Goal: Information Seeking & Learning: Find specific fact

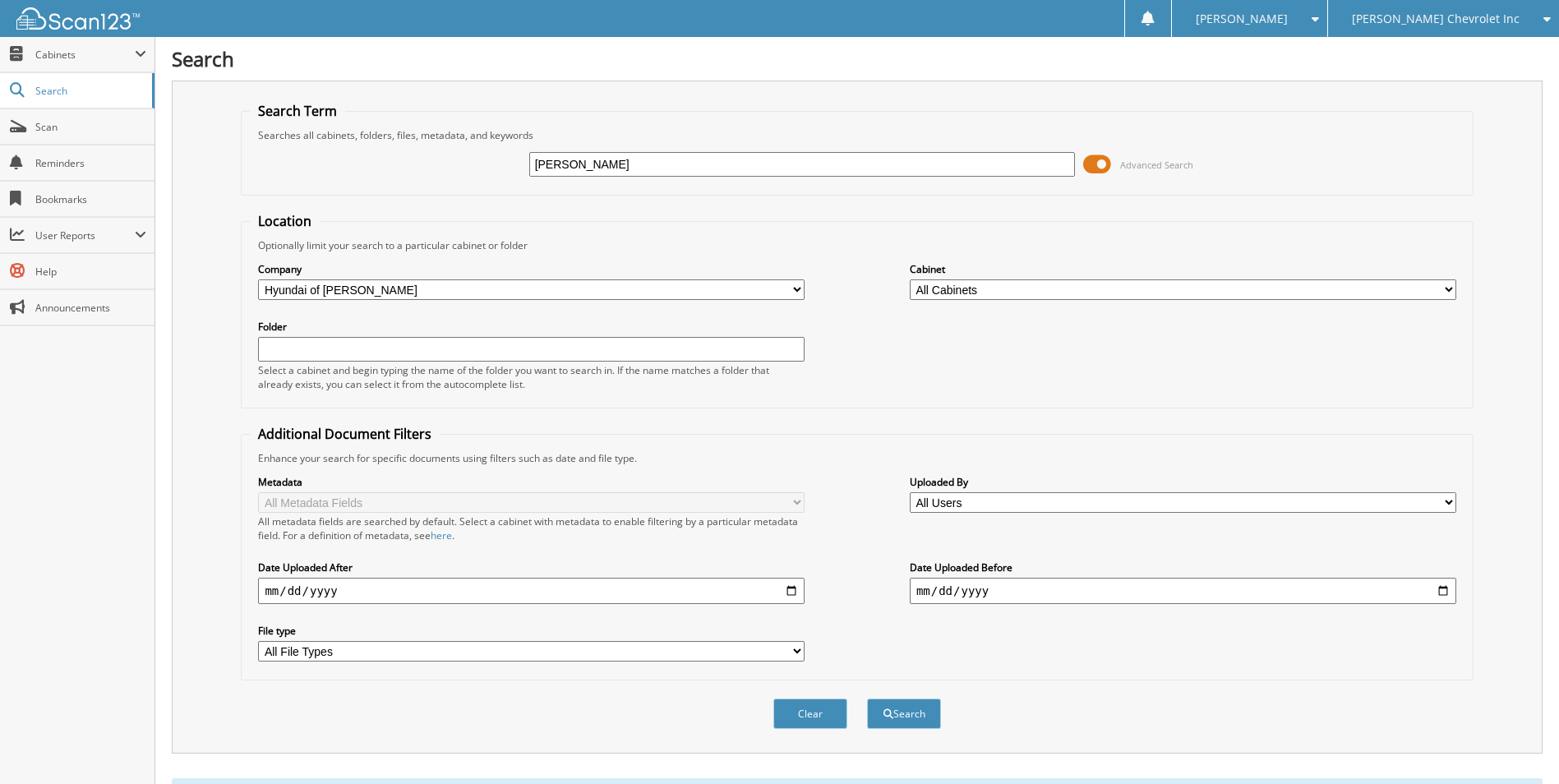
drag, startPoint x: 506, startPoint y: 171, endPoint x: 427, endPoint y: 172, distance: 79.0
click at [427, 172] on div "boerner Advanced Search" at bounding box center [857, 164] width 1214 height 44
type input "UMBRA"
click at [867, 698] on button "Search" at bounding box center [903, 713] width 74 height 31
click at [1445, 18] on span "[PERSON_NAME] Chevrolet Inc" at bounding box center [1436, 19] width 168 height 10
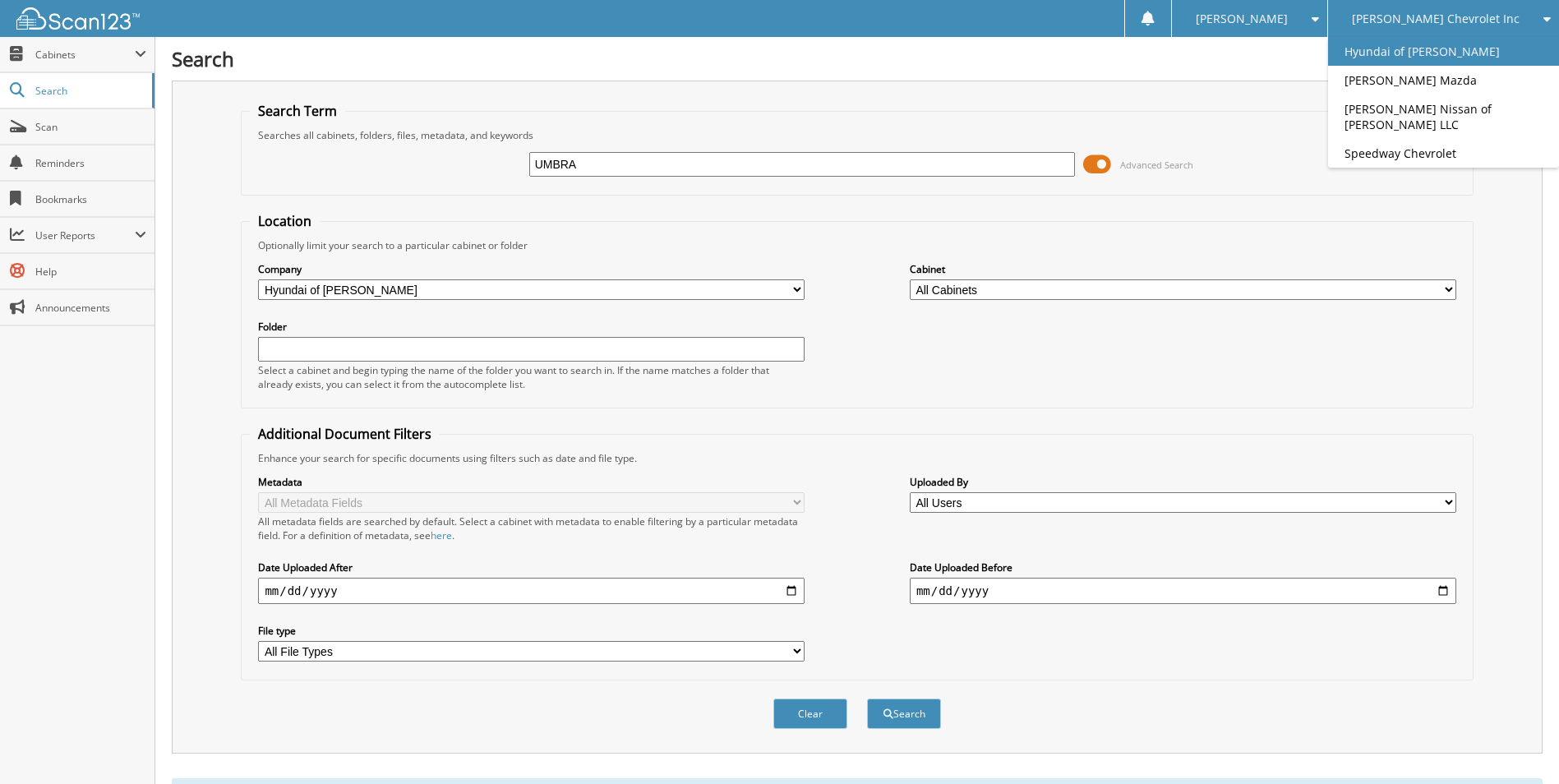
click at [1447, 51] on link "Hyundai of [PERSON_NAME]" at bounding box center [1443, 51] width 231 height 29
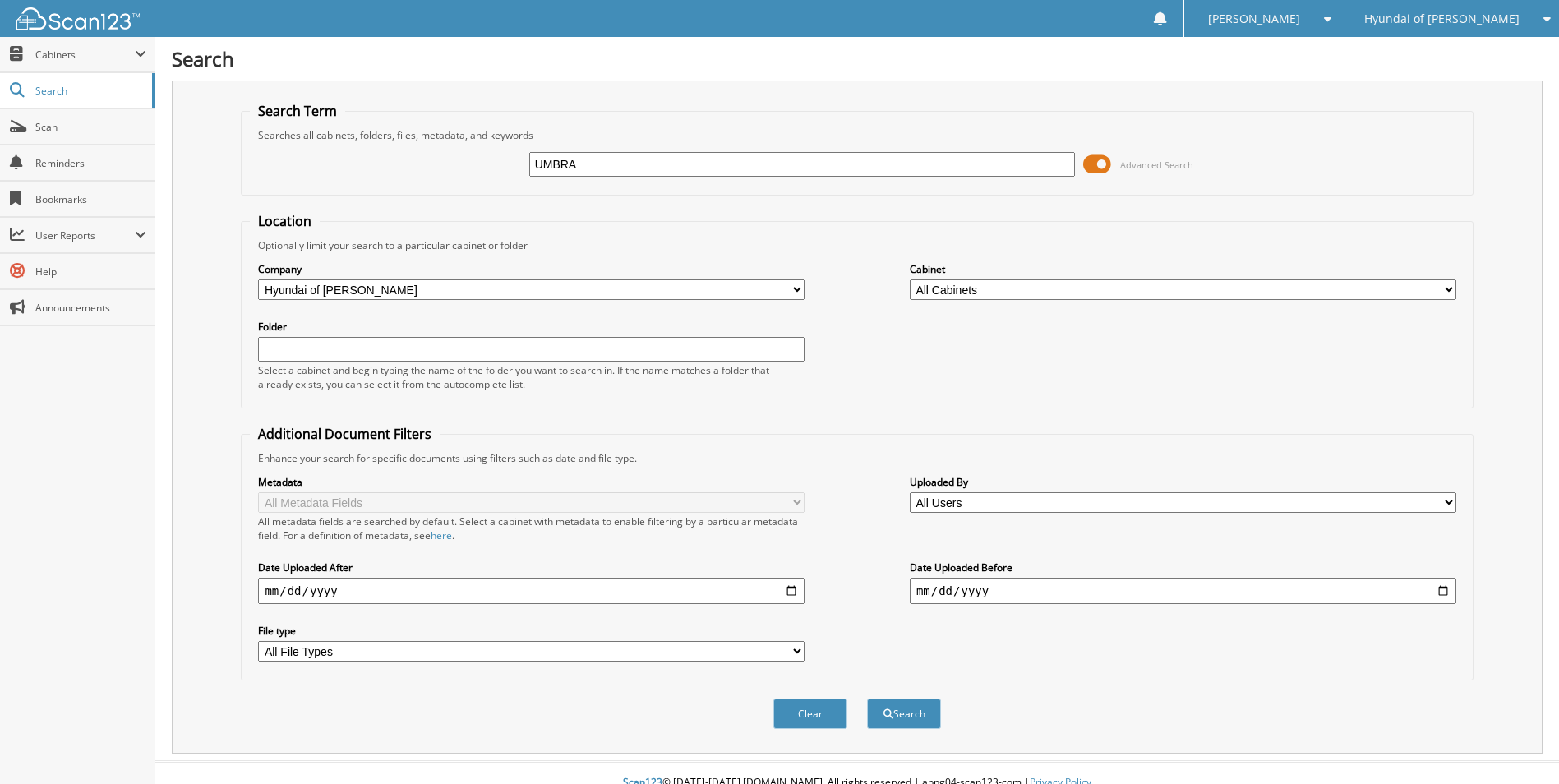
type input "UMBRA"
click at [867, 698] on button "Search" at bounding box center [903, 713] width 74 height 31
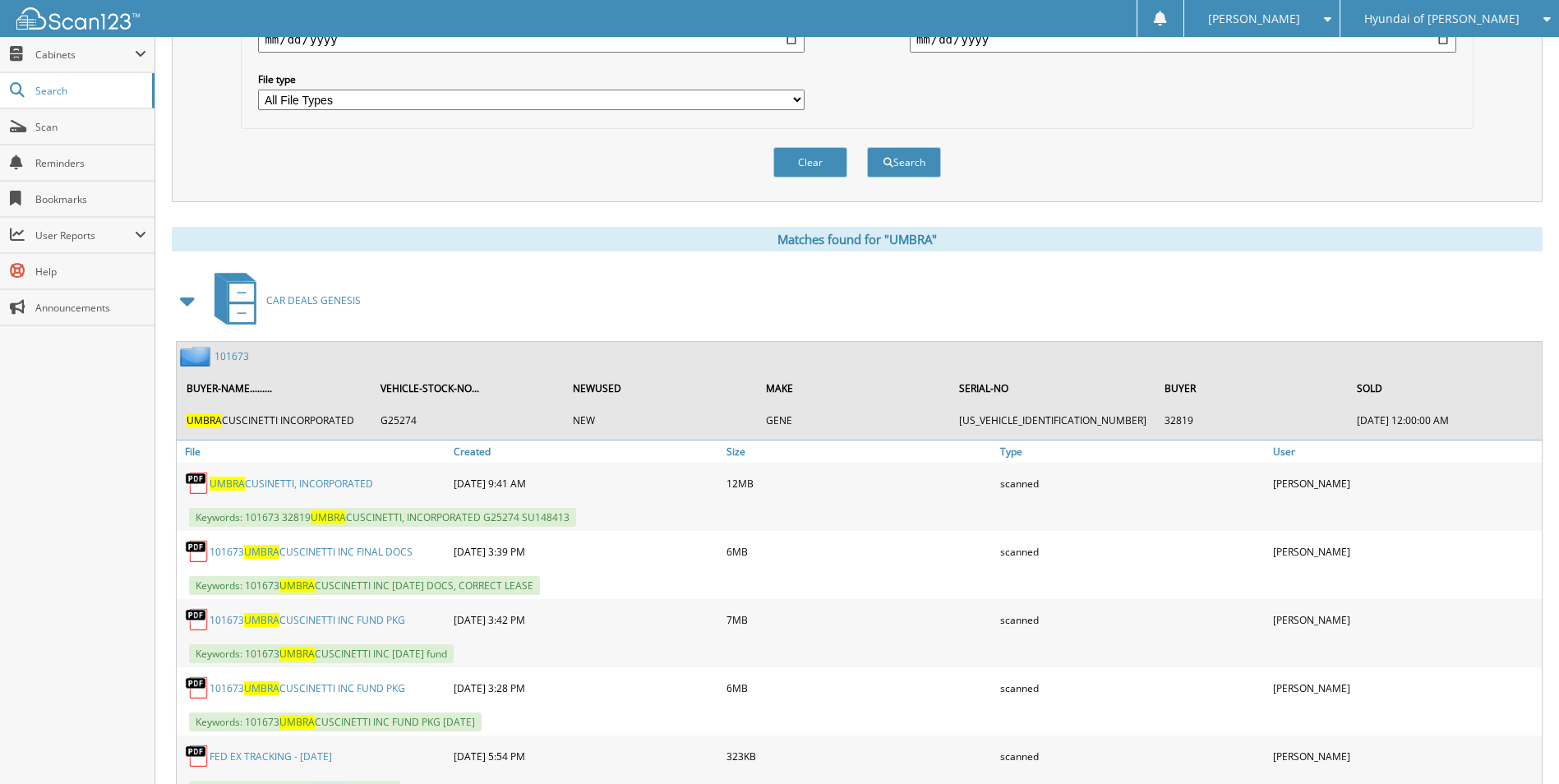
scroll to position [575, 0]
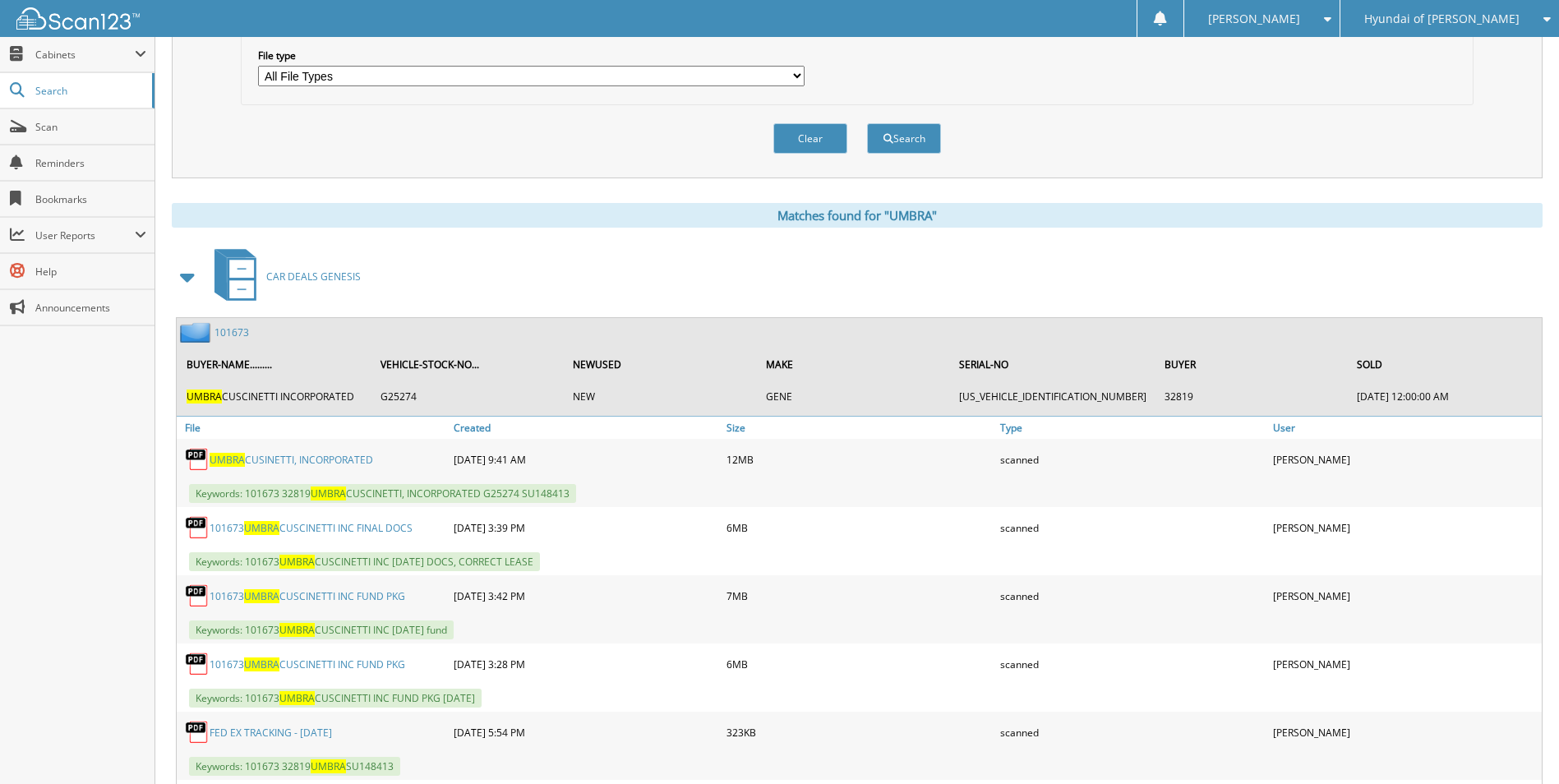
click at [352, 460] on link "UMBRA CUSINETTI, INCORPORATED" at bounding box center [291, 460] width 163 height 14
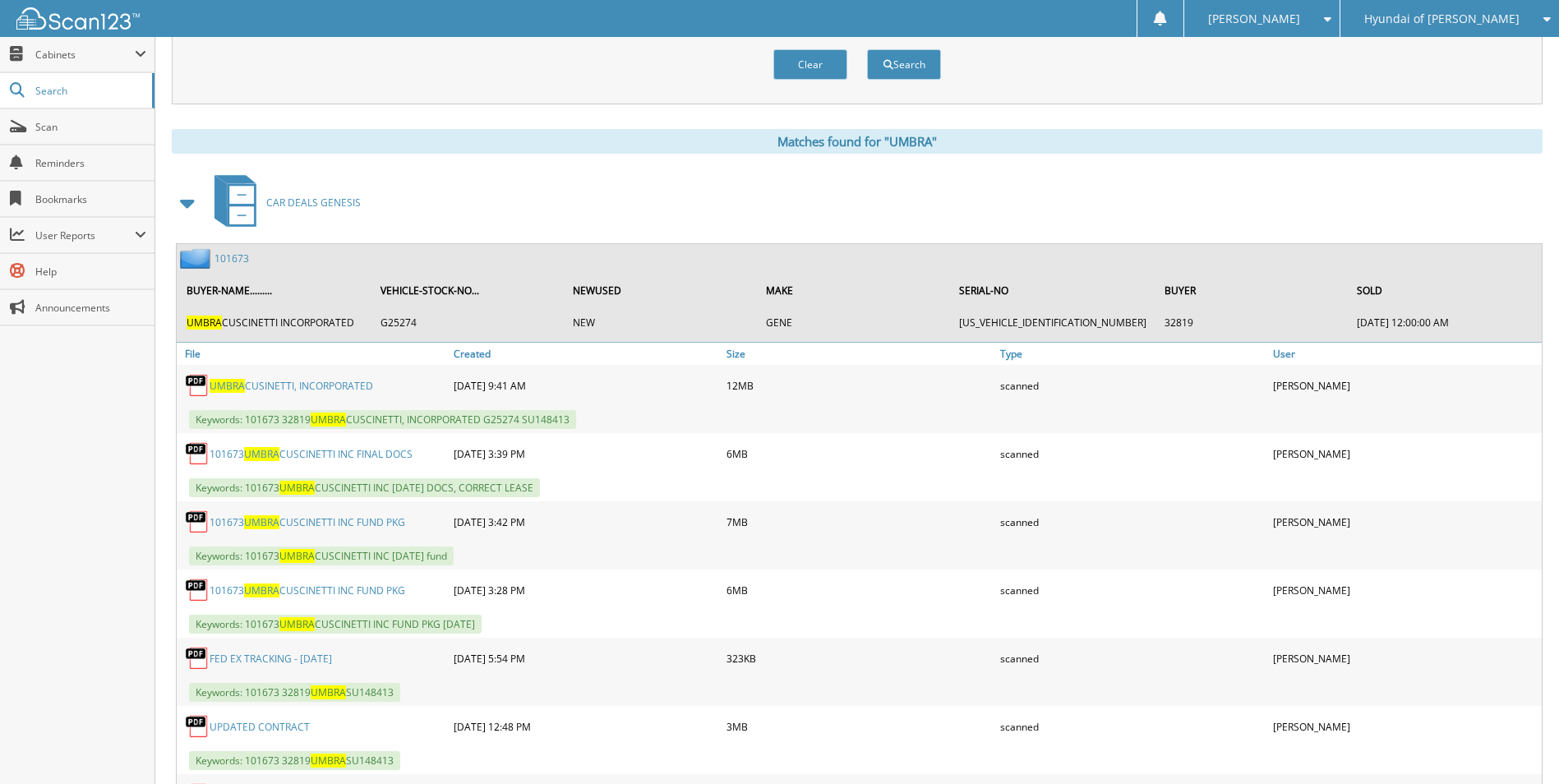
scroll to position [657, 0]
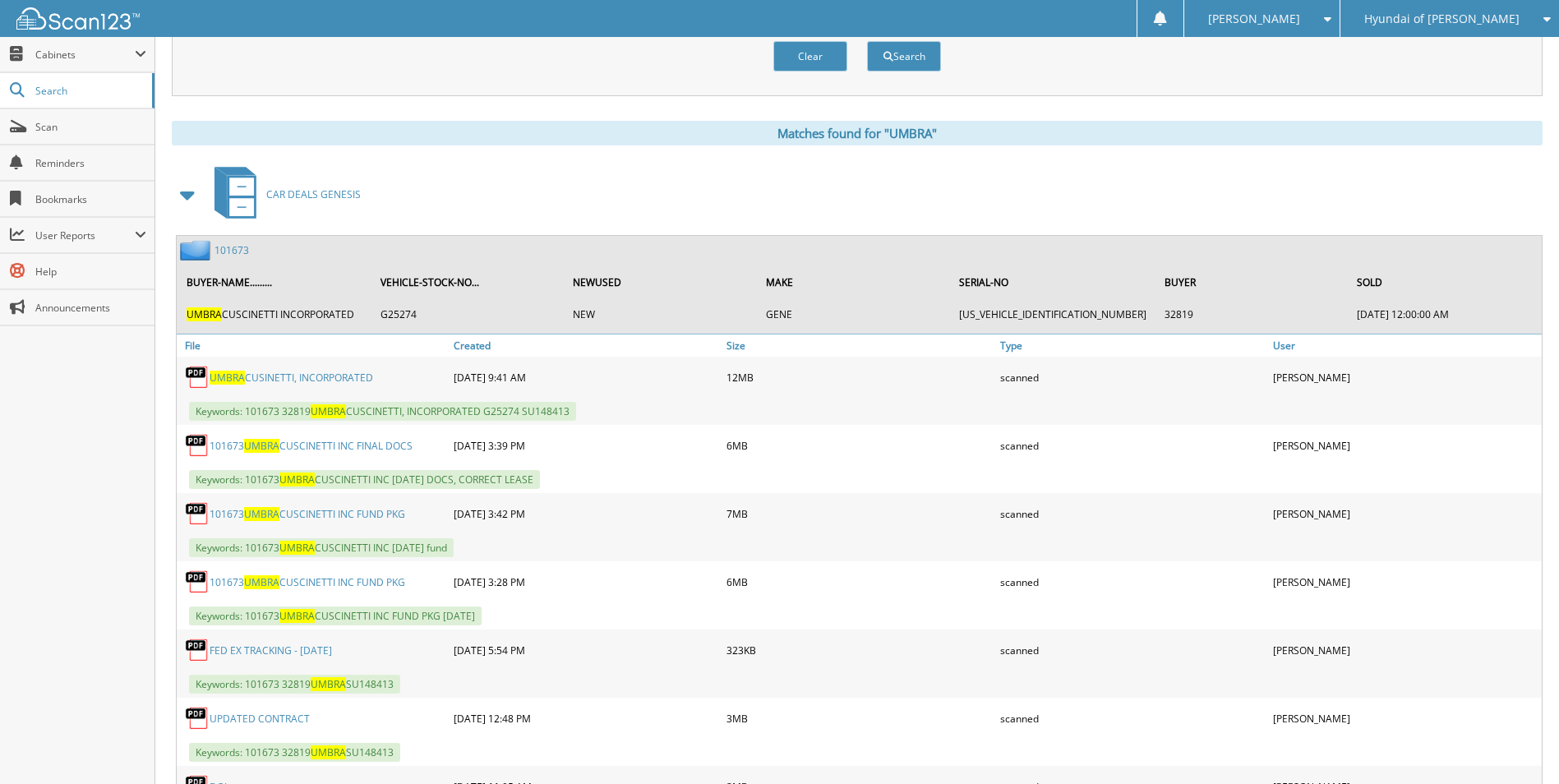
click at [317, 445] on link "101673 UMBRA CUSCINETTI INC FINAL DOCS" at bounding box center [311, 445] width 203 height 14
click at [240, 251] on link "101673" at bounding box center [232, 250] width 35 height 14
